Goal: Information Seeking & Learning: Understand process/instructions

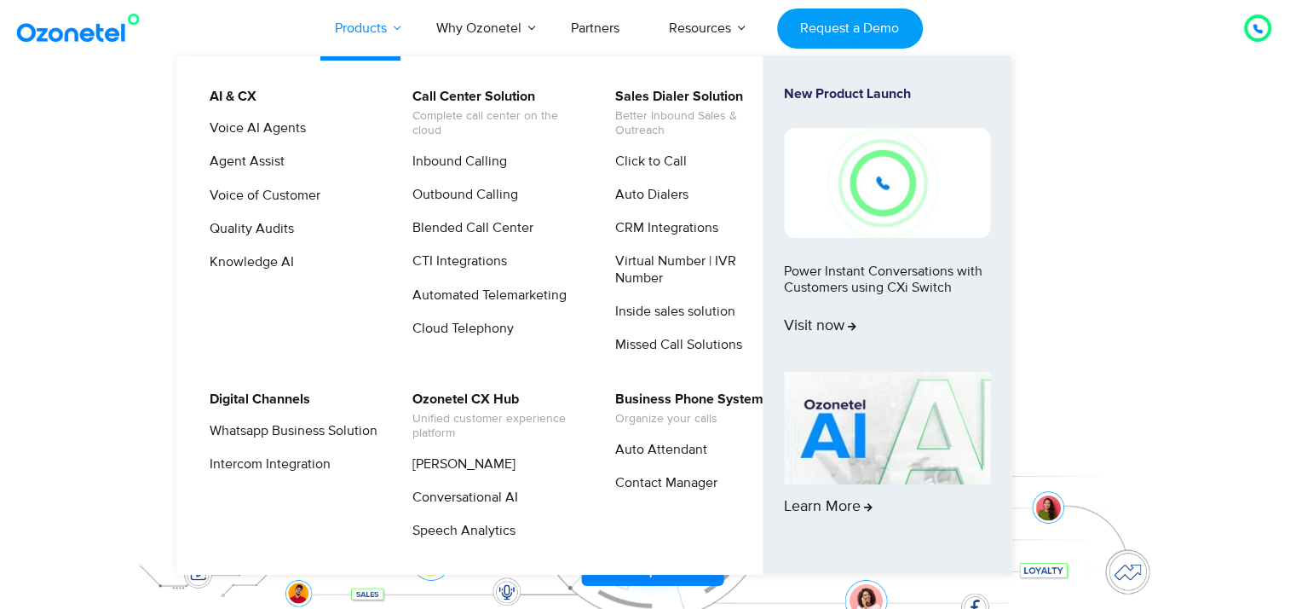
click at [400, 31] on link "Products" at bounding box center [360, 28] width 101 height 56
click at [286, 134] on link "Voice AI Agents" at bounding box center [254, 128] width 110 height 21
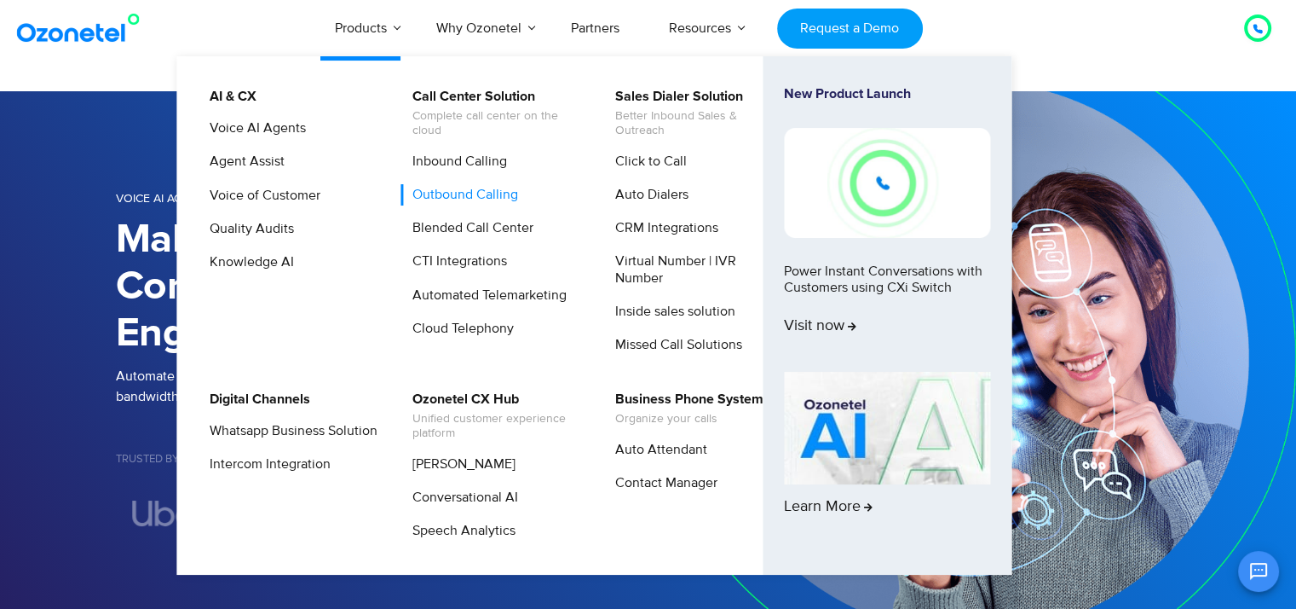
click at [436, 193] on link "Outbound Calling" at bounding box center [460, 194] width 119 height 21
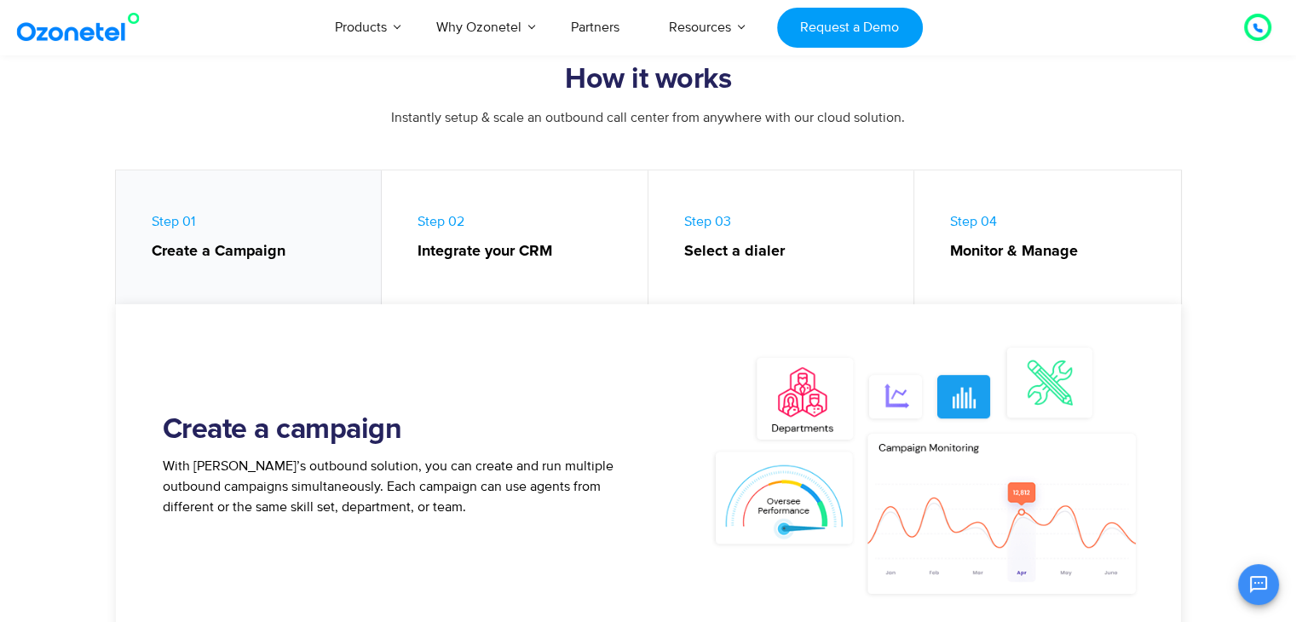
scroll to position [852, 0]
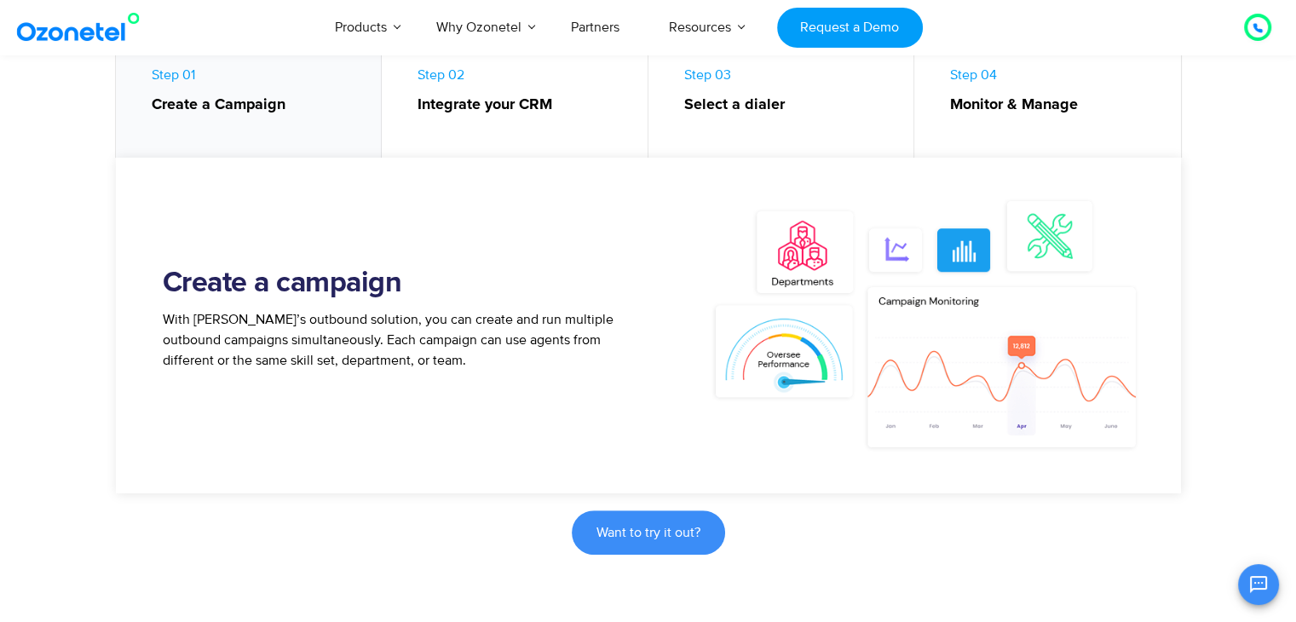
click at [260, 131] on link "Step 01 Create a Campaign" at bounding box center [249, 95] width 267 height 142
click at [478, 116] on strong "Integrate your CRM" at bounding box center [524, 105] width 213 height 23
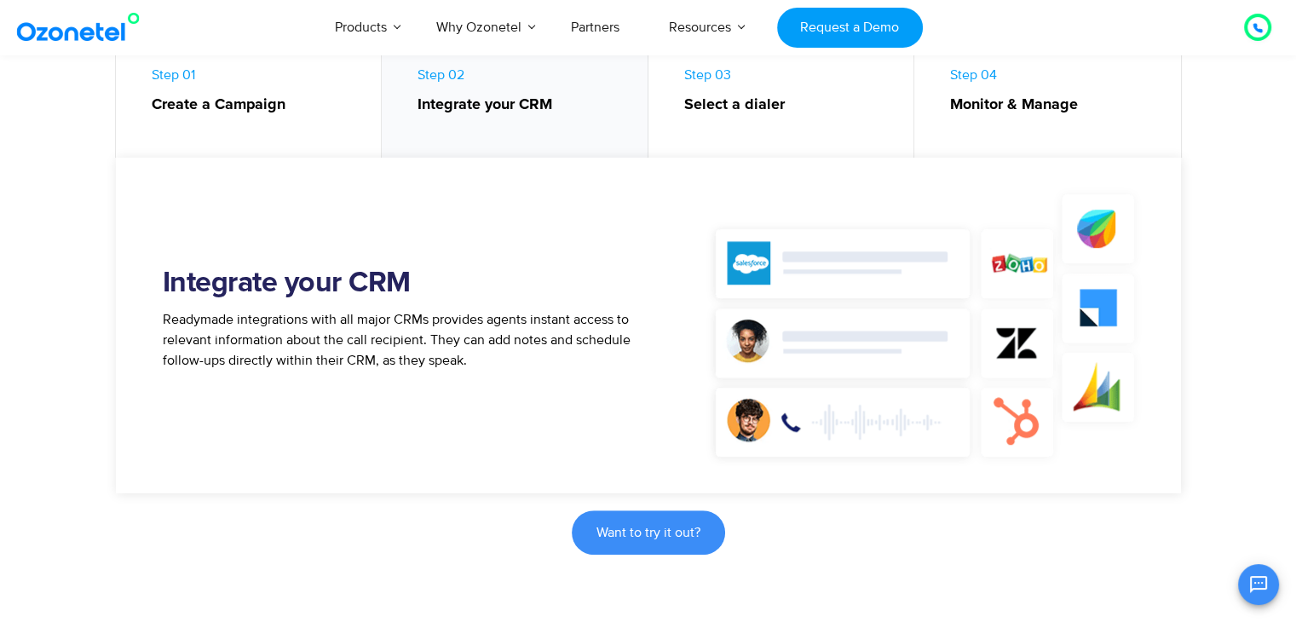
click at [702, 112] on strong "Select a dialer" at bounding box center [790, 105] width 213 height 23
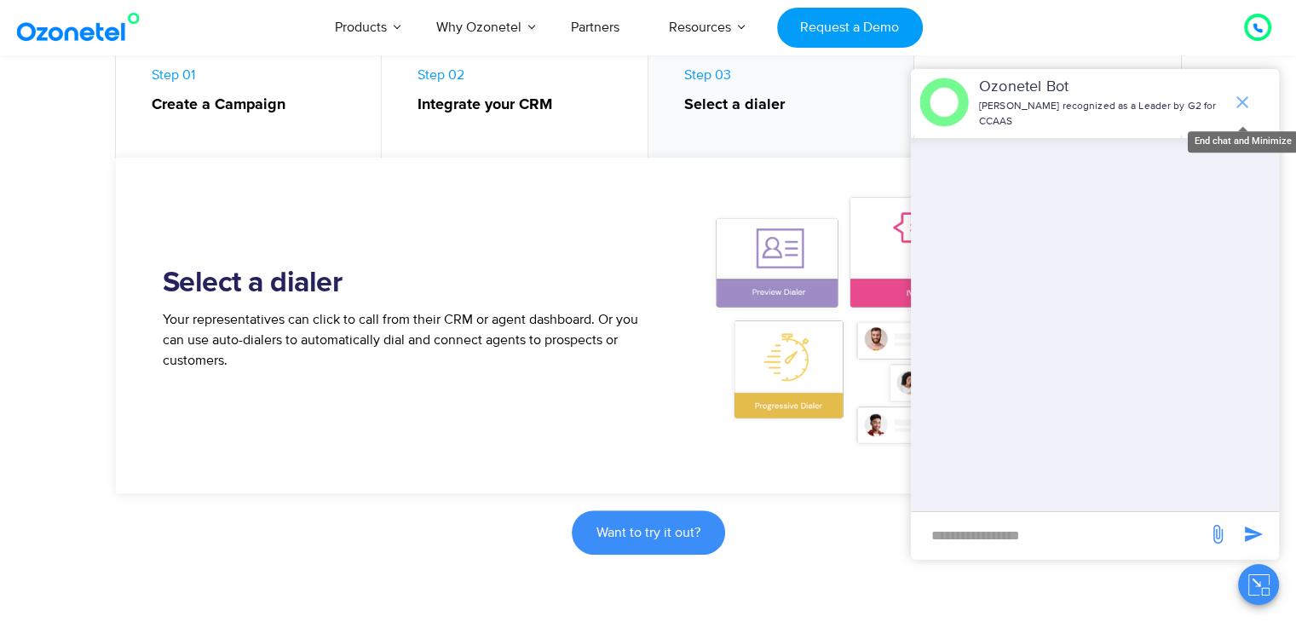
click at [1243, 95] on icon "end chat or minimize" at bounding box center [1242, 102] width 20 height 20
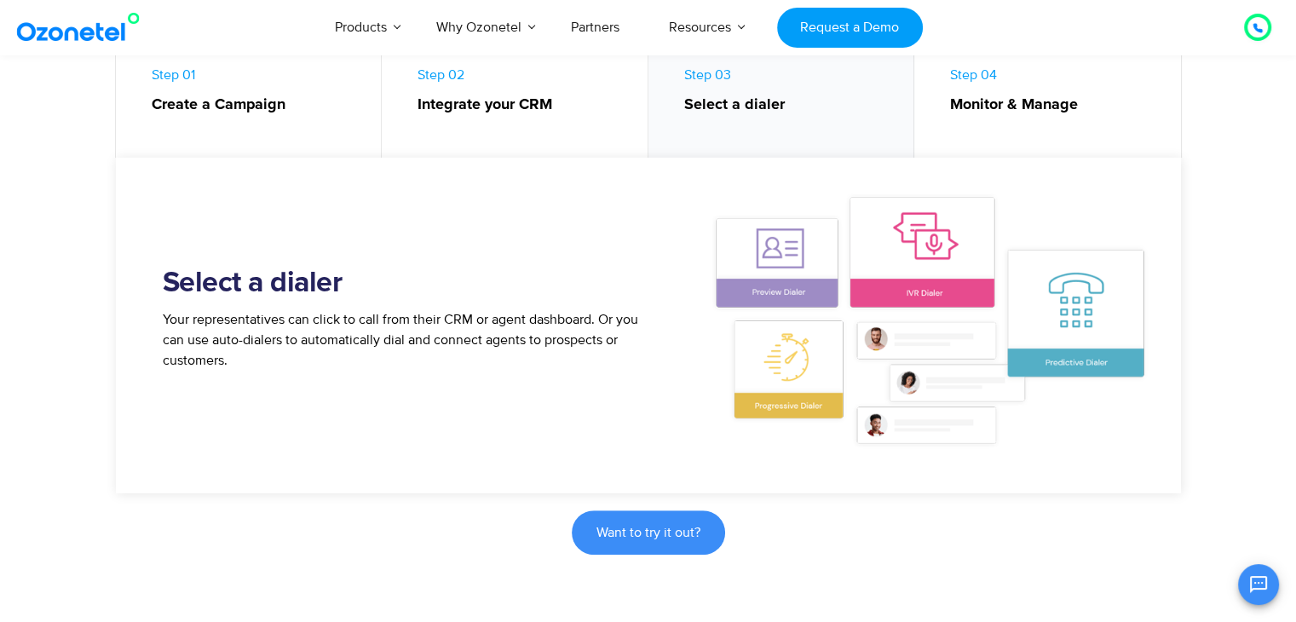
click at [1030, 101] on strong "Monitor & Manage" at bounding box center [1057, 105] width 214 height 23
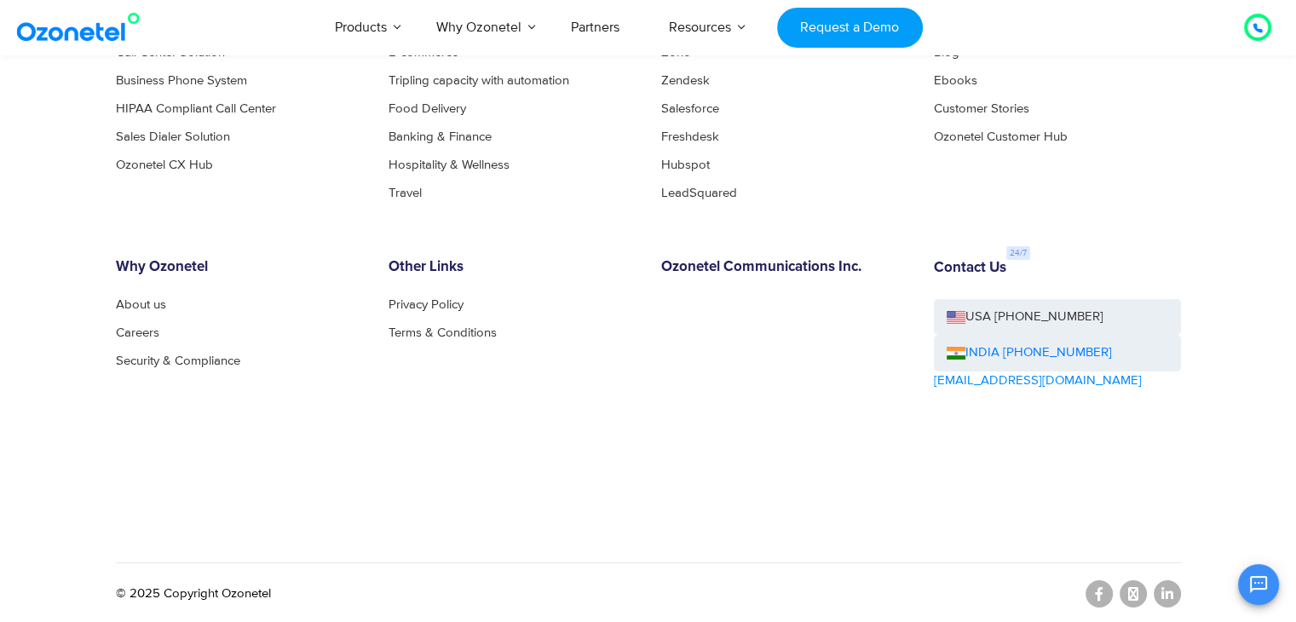
scroll to position [6157, 0]
